Goal: Task Accomplishment & Management: Manage account settings

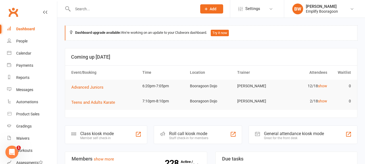
click at [138, 8] on input "text" at bounding box center [132, 9] width 122 height 8
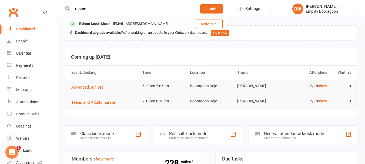
type input "rohum"
click at [110, 30] on div "Dashboard upgrade available: We're working on an update to your Clubworx dashbo…" at bounding box center [211, 32] width 293 height 15
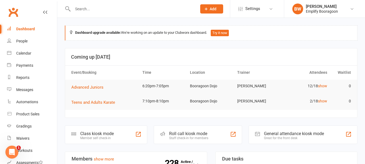
click at [106, 25] on div "Dashboard upgrade available: We're working on an update to your Clubworx dashbo…" at bounding box center [211, 32] width 293 height 15
click at [104, 9] on input "text" at bounding box center [132, 9] width 122 height 8
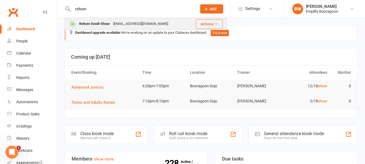
type input "rohum"
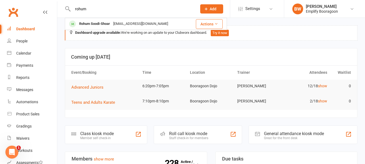
click at [97, 18] on td "Rohum Soodi-Shoar [EMAIL_ADDRESS][DOMAIN_NAME]" at bounding box center [127, 24] width 125 height 12
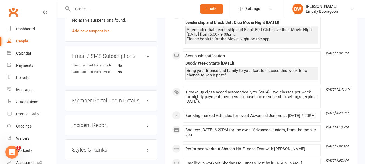
scroll to position [351, 0]
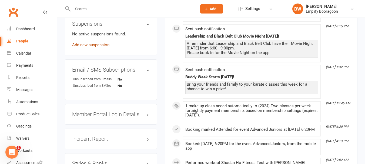
click at [92, 47] on link "Add new suspension" at bounding box center [90, 44] width 37 height 5
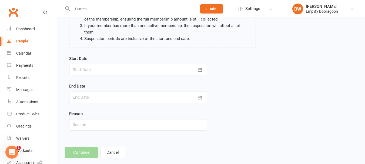
scroll to position [74, 0]
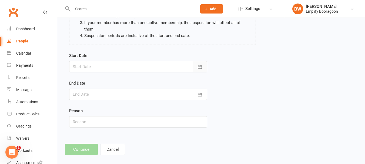
click at [202, 64] on icon "button" at bounding box center [199, 66] width 5 height 5
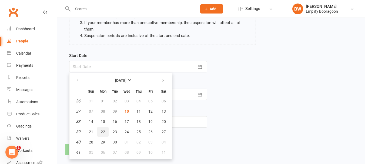
click at [102, 130] on span "22" at bounding box center [103, 132] width 4 height 4
type input "[DATE]"
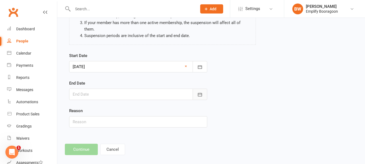
click at [204, 89] on button "button" at bounding box center [200, 94] width 15 height 11
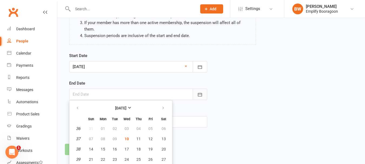
scroll to position [88, 0]
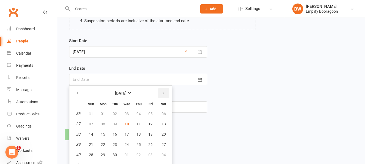
click at [164, 91] on icon "button" at bounding box center [163, 93] width 4 height 4
click at [95, 140] on button "19" at bounding box center [90, 145] width 11 height 10
type input "[DATE]"
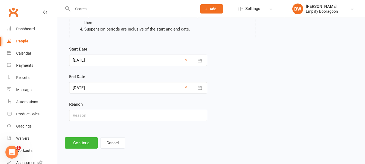
scroll to position [74, 0]
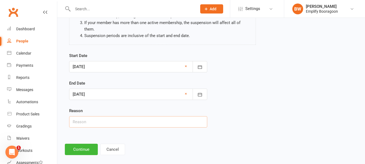
click at [106, 117] on input "text" at bounding box center [138, 121] width 138 height 11
type input "Away"
click at [78, 144] on button "Continue" at bounding box center [81, 149] width 33 height 11
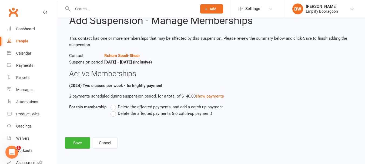
scroll to position [0, 0]
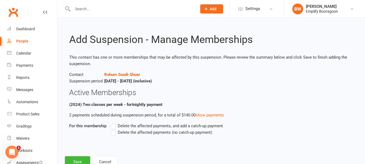
click at [153, 133] on span "Delete the affected payments (no catch-up payment)" at bounding box center [165, 132] width 94 height 6
click at [114, 129] on input "Delete the affected payments (no catch-up payment)" at bounding box center [113, 129] width 4 height 0
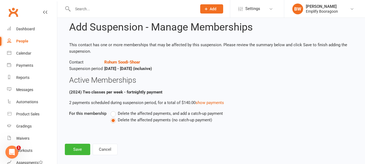
scroll to position [19, 0]
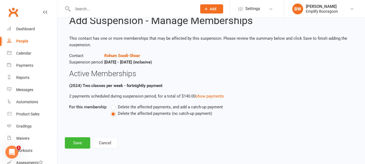
drag, startPoint x: 149, startPoint y: 103, endPoint x: 147, endPoint y: 106, distance: 4.1
click at [149, 103] on li "(2024) Two classes per week - fortnightly payment 2 payments scheduled during s…" at bounding box center [211, 105] width 284 height 46
click at [147, 106] on span "Delete the affected payments, and add a catch-up payment" at bounding box center [170, 107] width 105 height 6
click at [114, 104] on input "Delete the affected payments, and add a catch-up payment" at bounding box center [113, 104] width 4 height 0
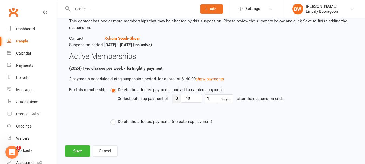
scroll to position [44, 0]
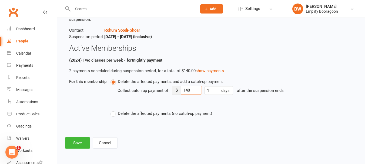
drag, startPoint x: 194, startPoint y: 90, endPoint x: 179, endPoint y: 88, distance: 15.3
click at [179, 88] on div "$ 140" at bounding box center [187, 90] width 30 height 9
type input "35"
click at [210, 142] on footer "Save Cancel" at bounding box center [211, 142] width 293 height 11
click at [74, 149] on div "Add Suspension - Manage Memberships This contact has one or more memberships th…" at bounding box center [211, 65] width 308 height 183
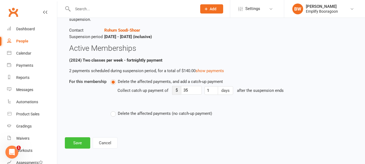
click at [78, 139] on button "Save" at bounding box center [77, 142] width 25 height 11
